Goal: Navigation & Orientation: Find specific page/section

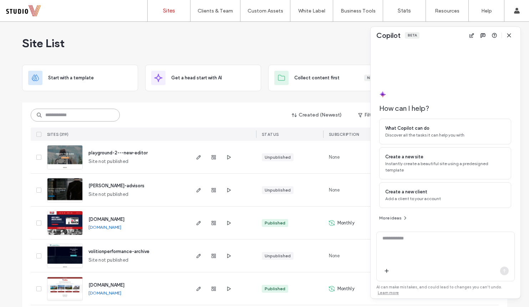
click at [90, 120] on input at bounding box center [75, 114] width 89 height 13
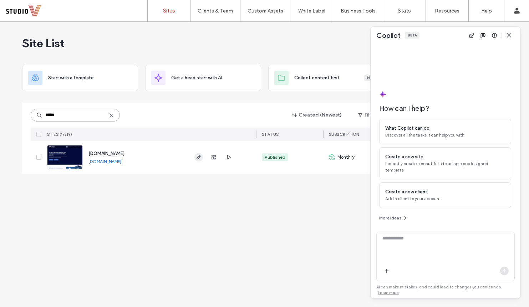
type input "*****"
click at [200, 157] on icon "button" at bounding box center [199, 157] width 6 height 6
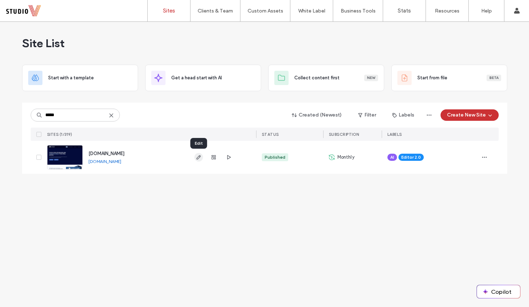
type input "*****"
click at [197, 158] on icon "button" at bounding box center [199, 157] width 6 height 6
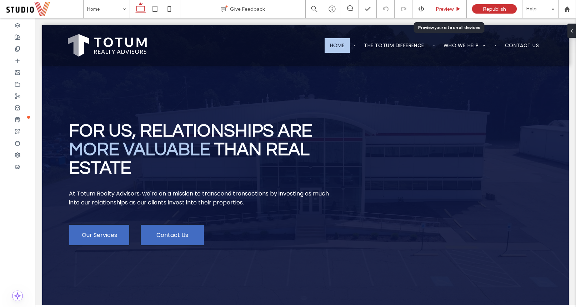
click at [443, 9] on span "Preview" at bounding box center [444, 9] width 18 height 6
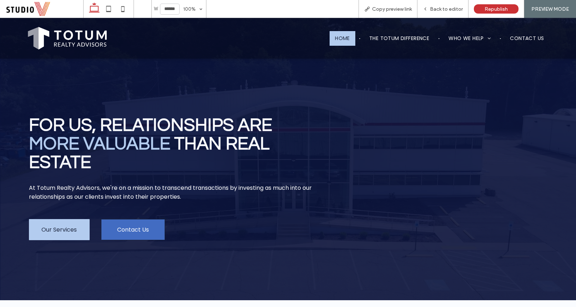
click at [70, 229] on span "Our Services" at bounding box center [58, 229] width 35 height 9
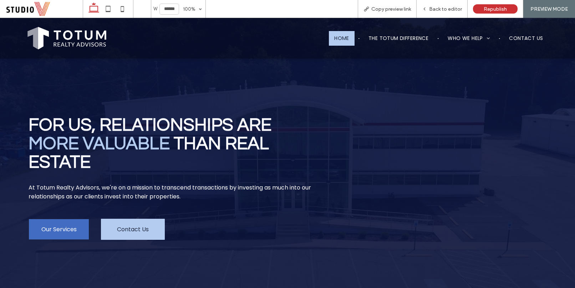
click at [147, 227] on span "Contact Us" at bounding box center [133, 229] width 32 height 9
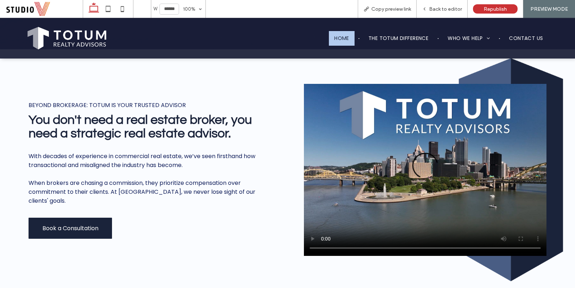
scroll to position [251, 0]
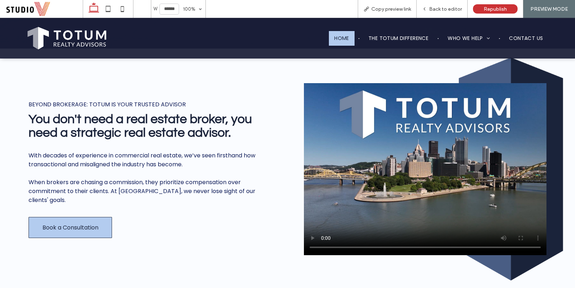
click at [85, 223] on span "Book a Consultation" at bounding box center [70, 227] width 56 height 9
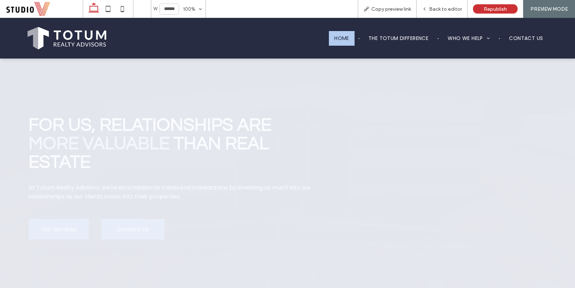
scroll to position [244, 0]
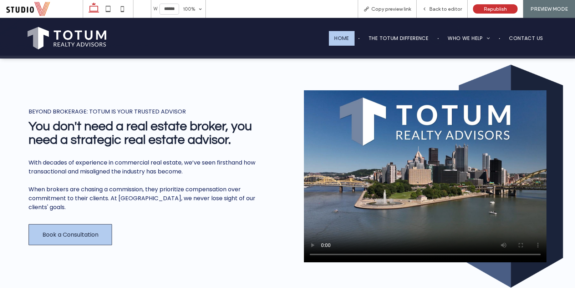
click at [78, 230] on span "Book a Consultation" at bounding box center [70, 234] width 56 height 9
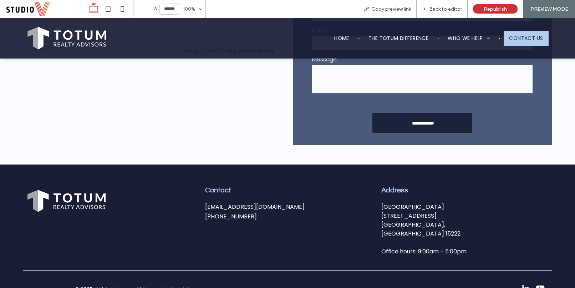
scroll to position [435, 0]
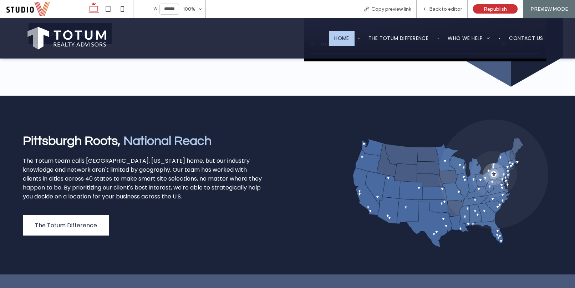
scroll to position [461, 0]
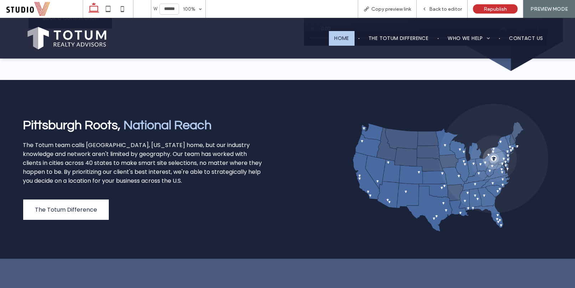
click at [91, 207] on span "The Totum Difference" at bounding box center [66, 209] width 62 height 9
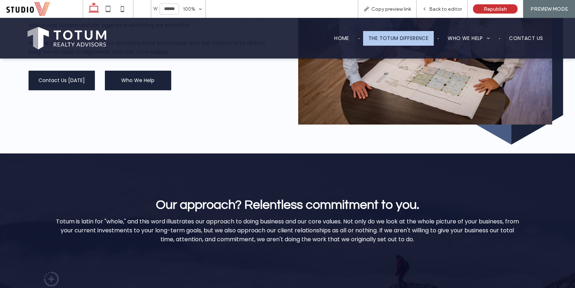
scroll to position [61, 0]
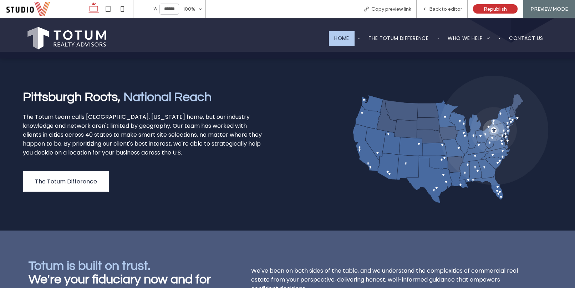
scroll to position [489, 0]
click at [169, 187] on div "Pittsburgh Roots, National Reach The Totum team calls Pittsburgh, Pennsylvania …" at bounding box center [166, 141] width 286 height 116
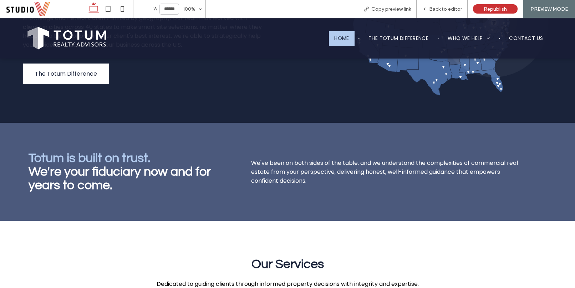
scroll to position [616, 0]
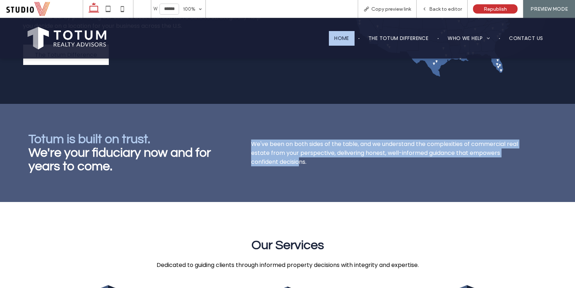
drag, startPoint x: 250, startPoint y: 142, endPoint x: 296, endPoint y: 156, distance: 48.1
click at [296, 156] on span "We've been on both sides of the table, and we understand the complexities of co…" at bounding box center [384, 153] width 267 height 26
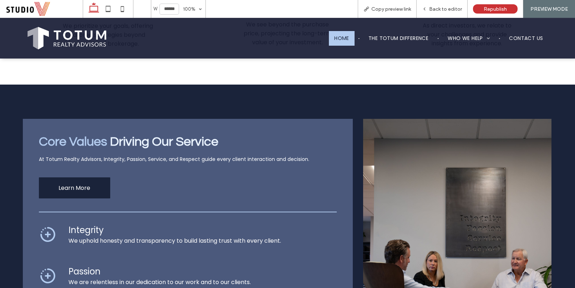
scroll to position [951, 0]
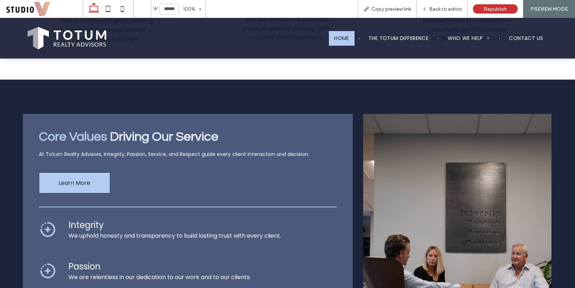
click at [91, 184] on link "Learn More" at bounding box center [74, 182] width 71 height 21
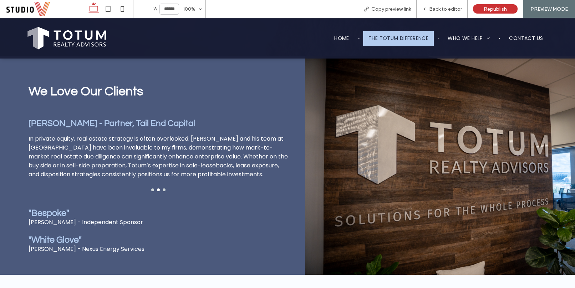
scroll to position [661, 0]
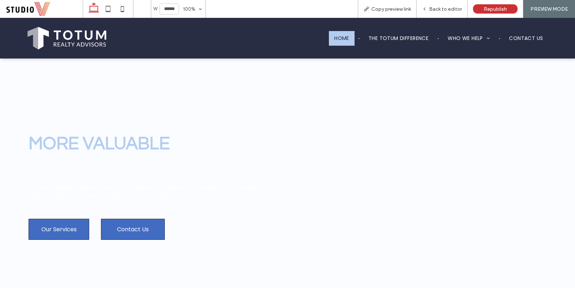
scroll to position [951, 0]
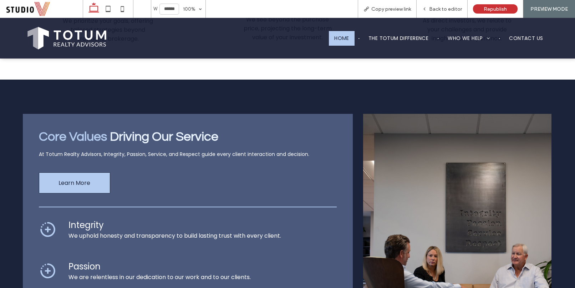
click at [56, 183] on link "Learn More" at bounding box center [74, 182] width 71 height 21
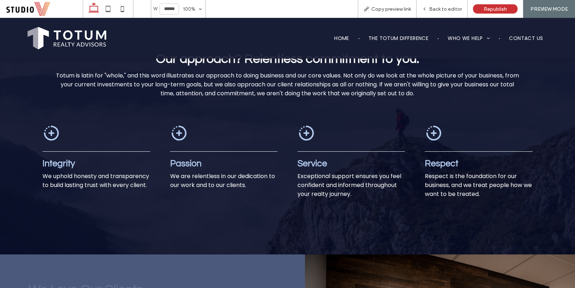
scroll to position [452, 0]
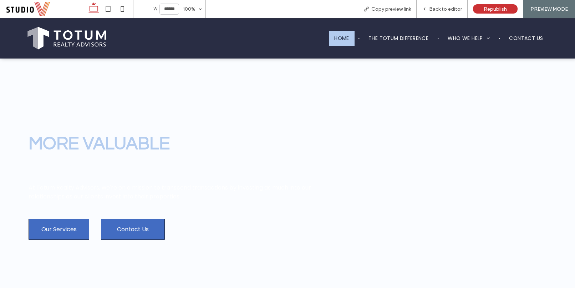
scroll to position [951, 0]
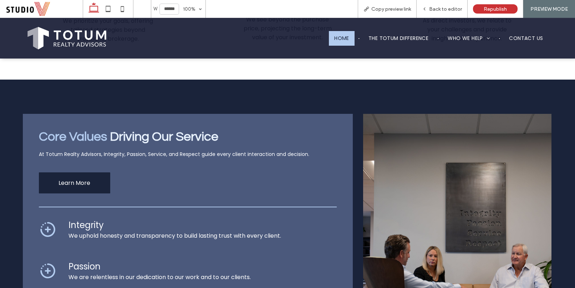
scroll to position [978, 0]
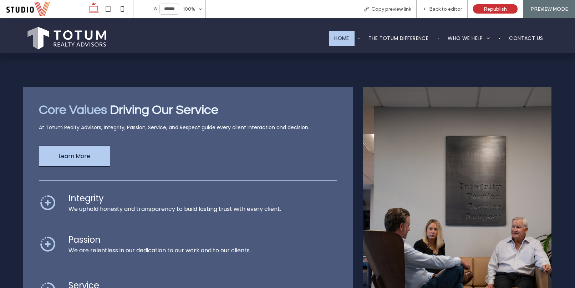
click at [86, 158] on span "Learn More" at bounding box center [75, 156] width 32 height 9
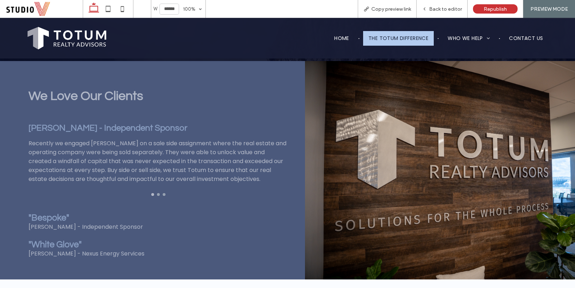
scroll to position [661, 0]
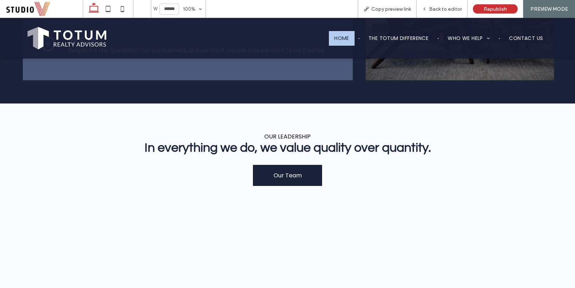
scroll to position [1278, 0]
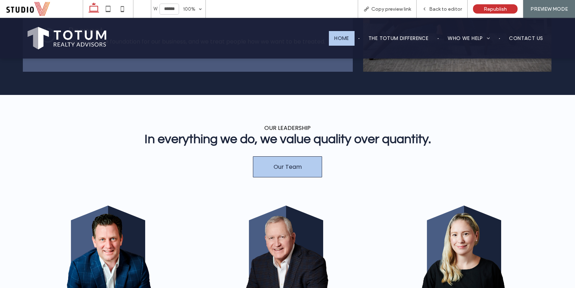
click at [284, 163] on span "Our Team" at bounding box center [288, 166] width 28 height 9
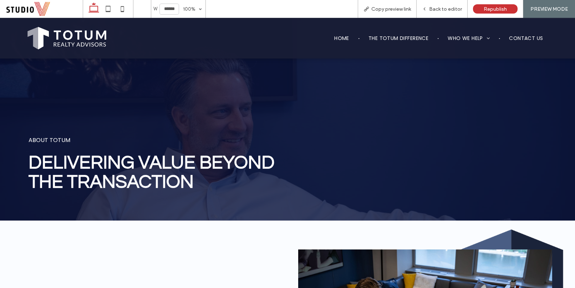
scroll to position [856, 0]
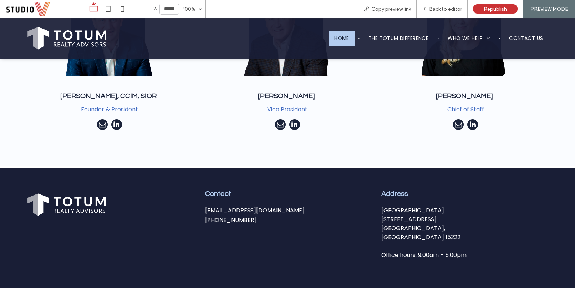
scroll to position [1504, 0]
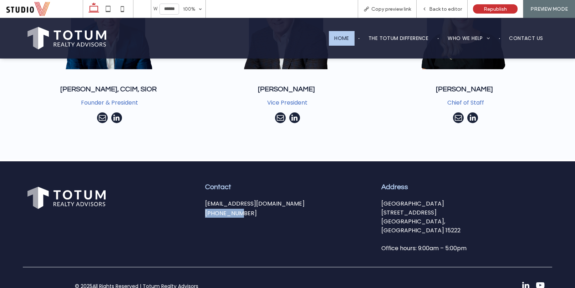
drag, startPoint x: 239, startPoint y: 210, endPoint x: 202, endPoint y: 210, distance: 37.1
click at [202, 210] on div "Contact info@totumrealtyadvisors.com 412-745-5000" at bounding box center [287, 218] width 176 height 81
click at [216, 209] on span "412-745-5000" at bounding box center [231, 213] width 52 height 8
click at [216, 203] on span "info@totumrealtyadvisors.com" at bounding box center [255, 203] width 100 height 8
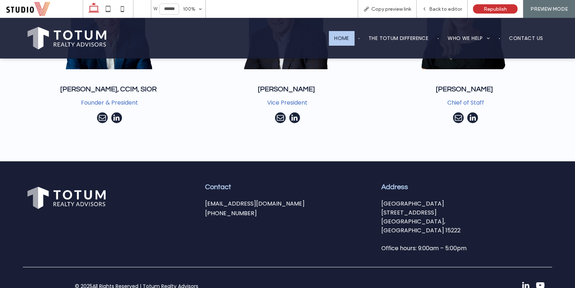
click at [408, 244] on span "Office hours: 9:00am – 5:00pm" at bounding box center [423, 248] width 85 height 8
click at [416, 208] on span "420 Fort Duquesne Blvd, Suite 1400" at bounding box center [408, 212] width 55 height 8
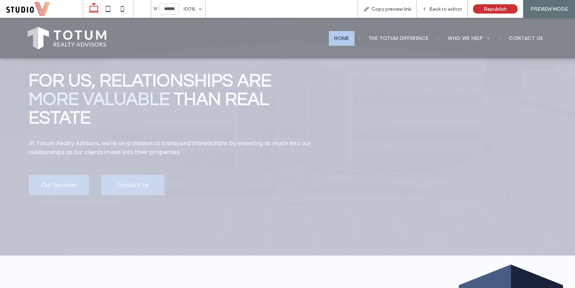
scroll to position [0, 0]
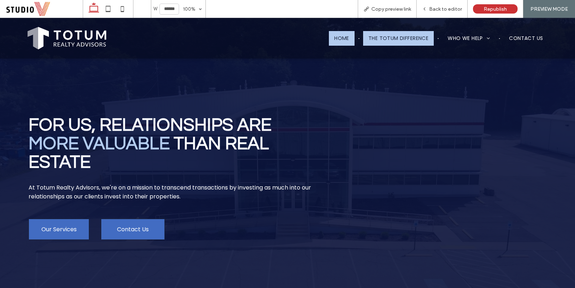
click at [396, 36] on span "The Totum Difference" at bounding box center [399, 38] width 60 height 7
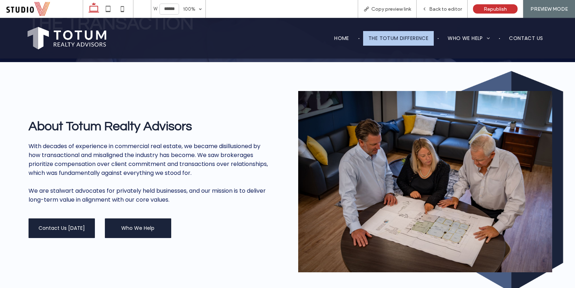
scroll to position [175, 0]
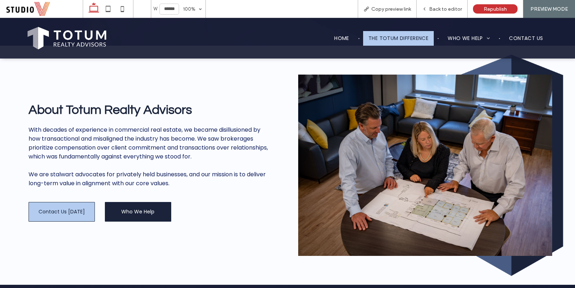
click at [64, 204] on link "Contact Us Today" at bounding box center [62, 212] width 66 height 20
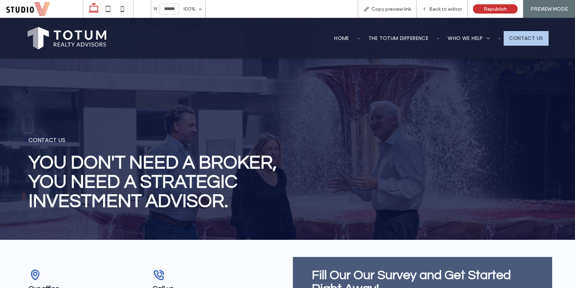
scroll to position [1, 0]
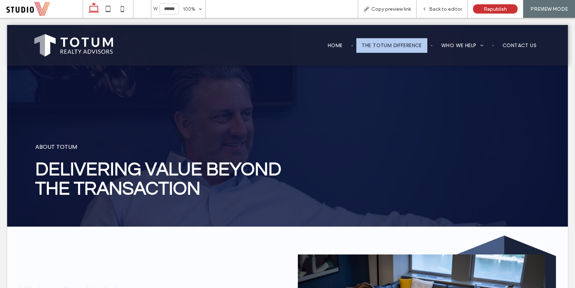
scroll to position [168, 0]
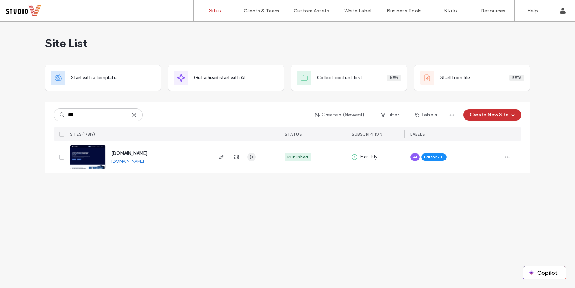
type input "***"
click at [254, 157] on icon "button" at bounding box center [252, 157] width 6 height 6
